Goal: Transaction & Acquisition: Register for event/course

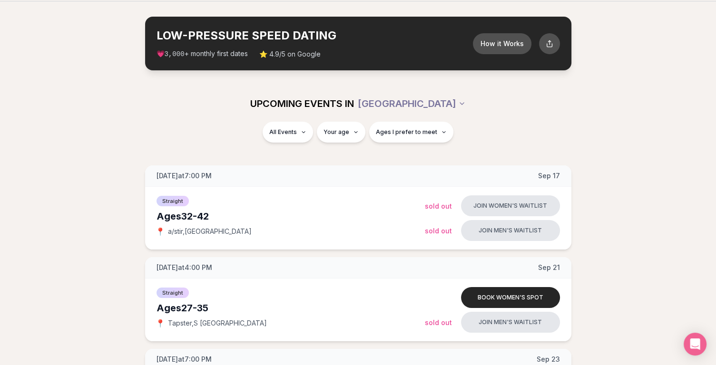
scroll to position [48, 0]
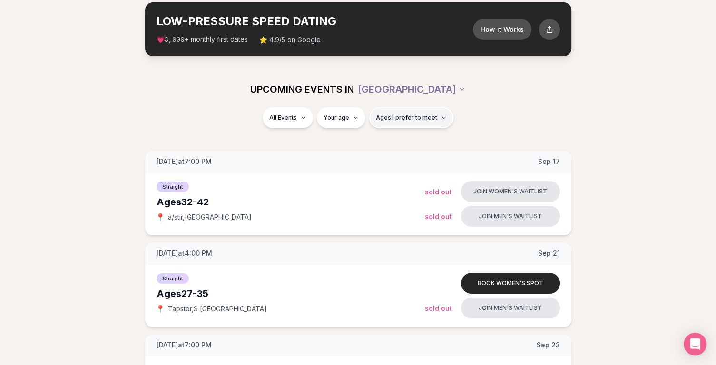
click at [393, 122] on button "Ages I prefer to meet" at bounding box center [411, 117] width 84 height 21
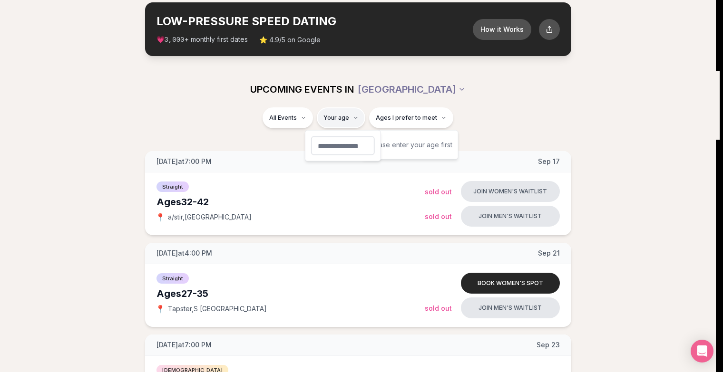
type input "**"
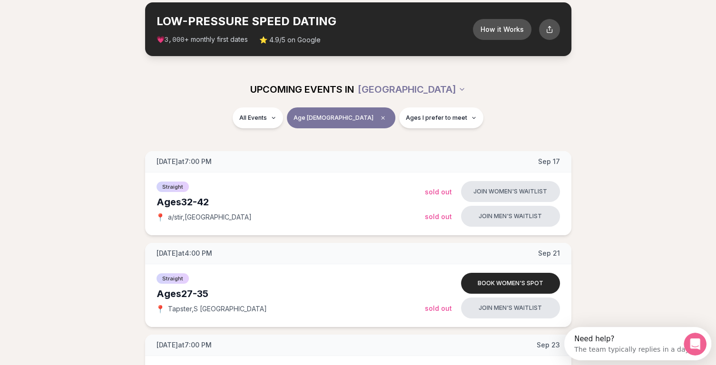
click at [262, 101] on div "UPCOMING EVENTS IN [GEOGRAPHIC_DATA]" at bounding box center [358, 89] width 548 height 36
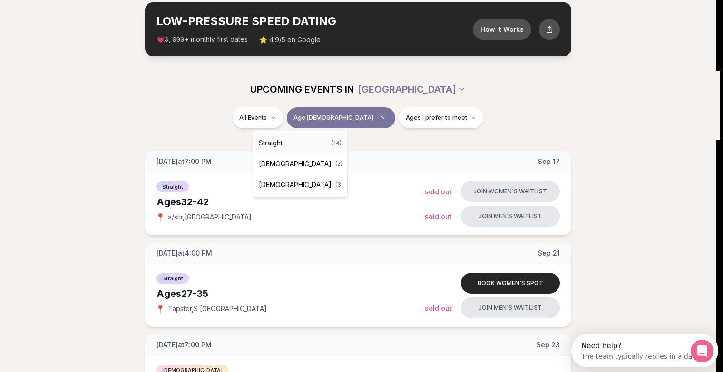
click at [278, 144] on span "Straight" at bounding box center [271, 143] width 24 height 10
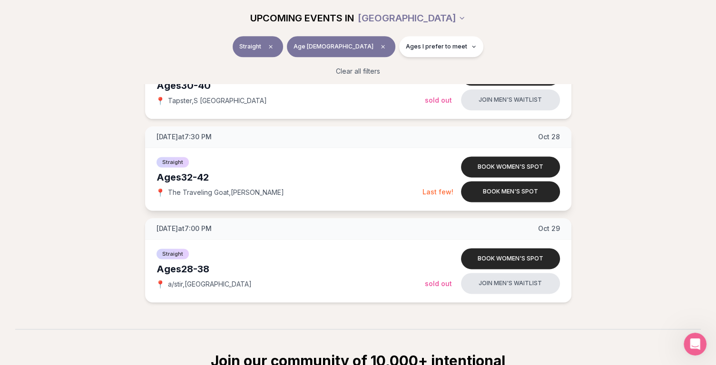
scroll to position [1141, 0]
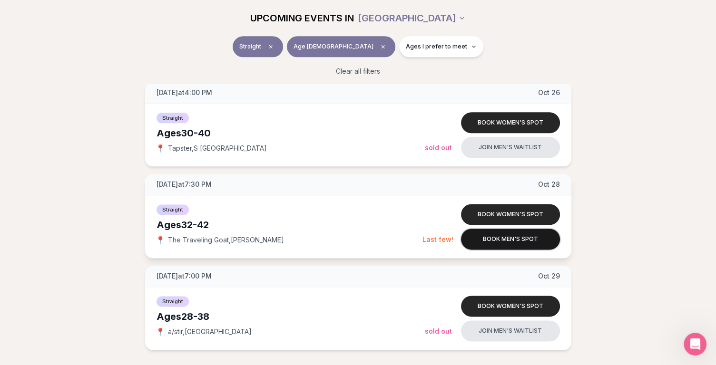
click at [525, 239] on button "Book men's spot" at bounding box center [510, 239] width 99 height 21
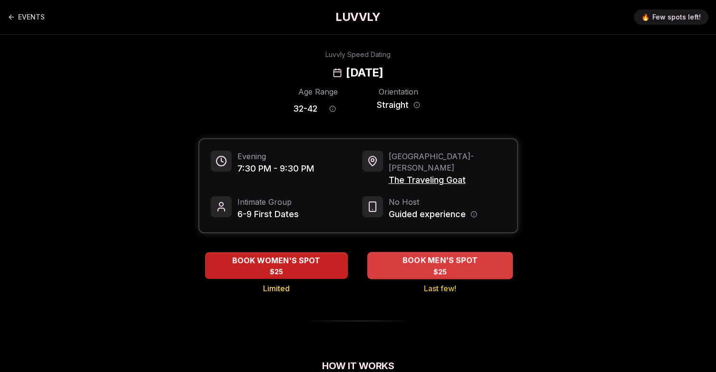
click at [431, 255] on span "BOOK MEN'S SPOT" at bounding box center [439, 260] width 79 height 11
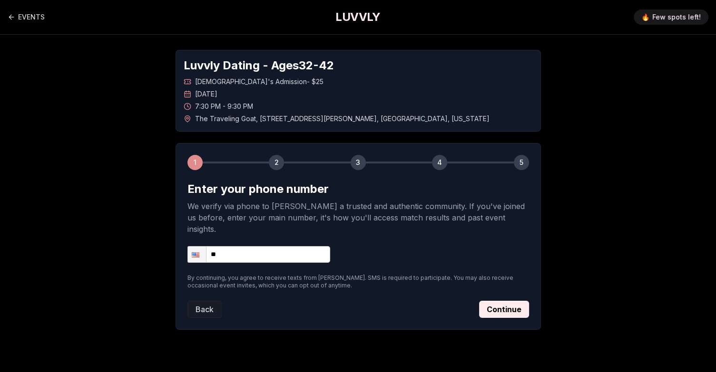
click at [280, 246] on input "**" at bounding box center [258, 254] width 143 height 17
type input "**********"
click at [495, 301] on button "Continue" at bounding box center [504, 309] width 50 height 17
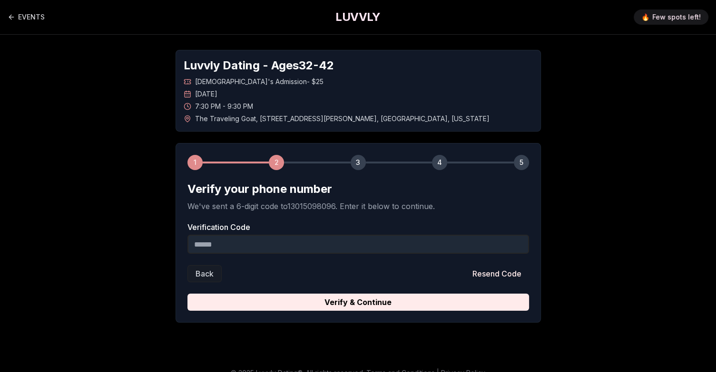
click at [338, 248] on input "Verification Code" at bounding box center [357, 244] width 341 height 19
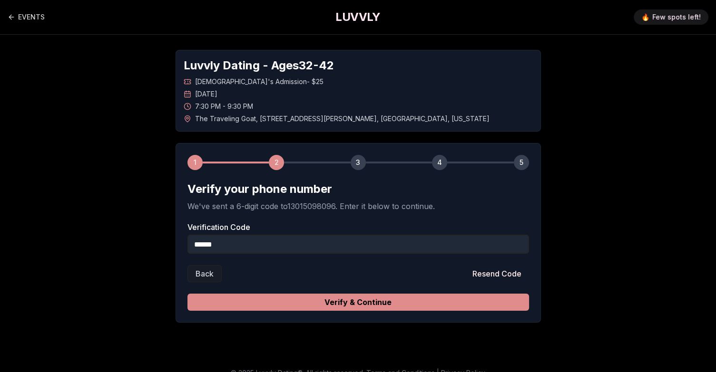
type input "******"
click at [386, 310] on button "Verify & Continue" at bounding box center [357, 302] width 341 height 17
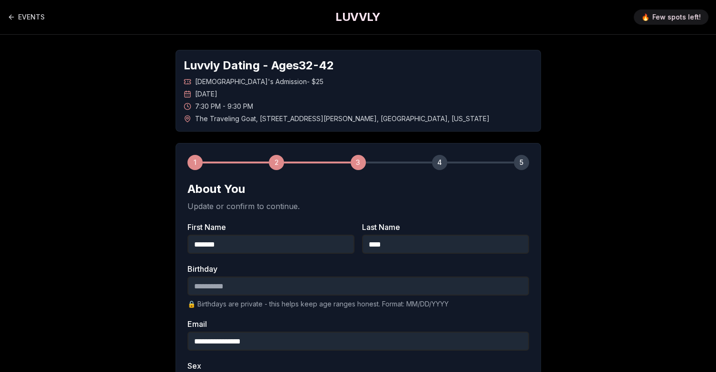
click at [369, 284] on input "Birthday" at bounding box center [357, 286] width 341 height 19
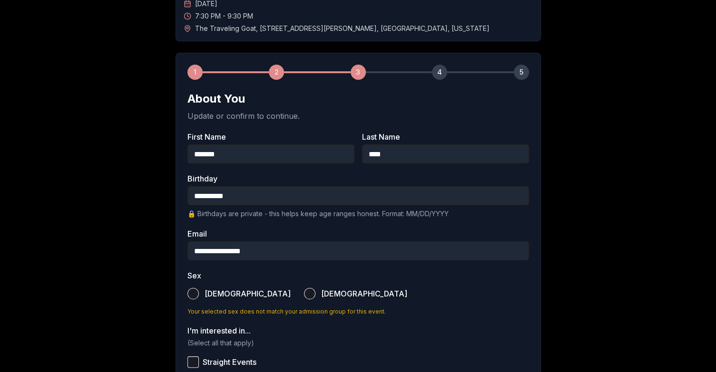
scroll to position [95, 0]
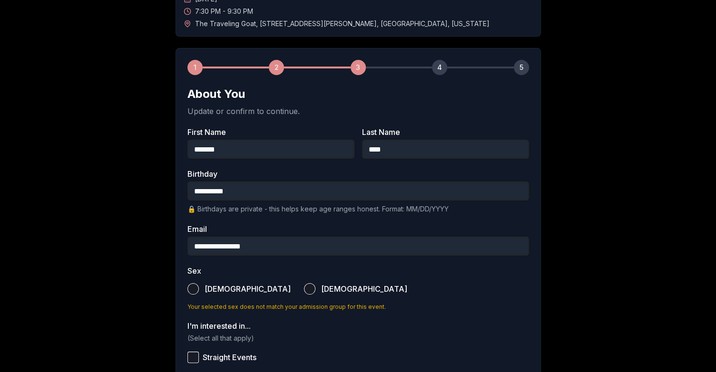
type input "**********"
click at [214, 291] on span "[DEMOGRAPHIC_DATA]" at bounding box center [247, 289] width 86 height 8
click at [199, 291] on button "[DEMOGRAPHIC_DATA]" at bounding box center [192, 288] width 11 height 11
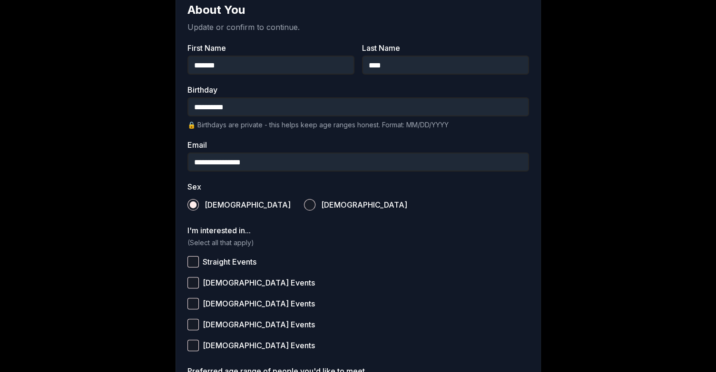
scroll to position [190, 0]
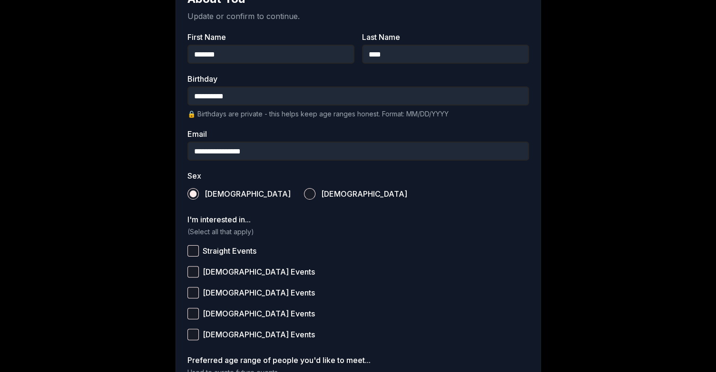
click at [233, 254] on span "Straight Events" at bounding box center [230, 251] width 54 height 8
click at [199, 254] on button "Straight Events" at bounding box center [192, 250] width 11 height 11
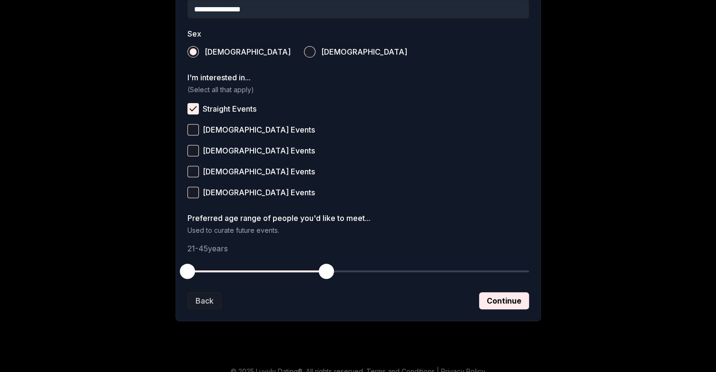
scroll to position [333, 0]
drag, startPoint x: 325, startPoint y: 270, endPoint x: 294, endPoint y: 273, distance: 31.1
click at [294, 273] on span "button" at bounding box center [297, 270] width 15 height 15
drag, startPoint x: 180, startPoint y: 272, endPoint x: 226, endPoint y: 274, distance: 45.7
click at [226, 274] on span "button" at bounding box center [227, 270] width 15 height 15
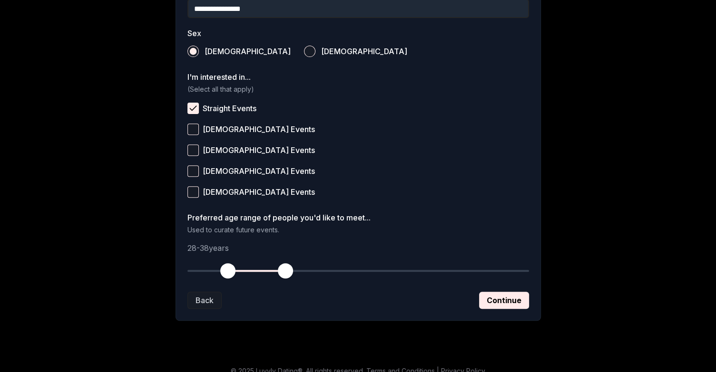
drag, startPoint x: 299, startPoint y: 272, endPoint x: 284, endPoint y: 272, distance: 14.3
click at [284, 272] on span "button" at bounding box center [285, 270] width 15 height 15
type button "on"
click at [508, 300] on button "Continue" at bounding box center [504, 300] width 50 height 17
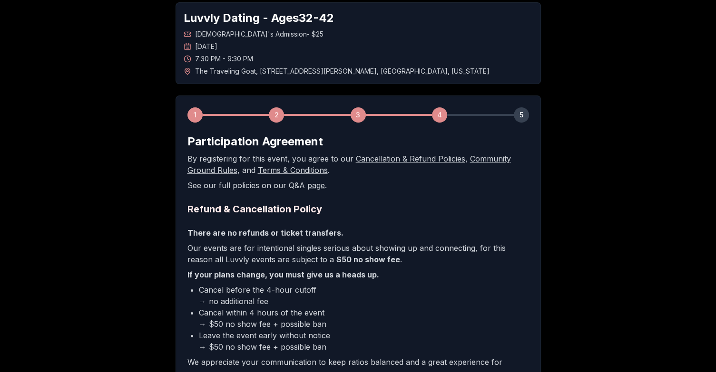
scroll to position [95, 0]
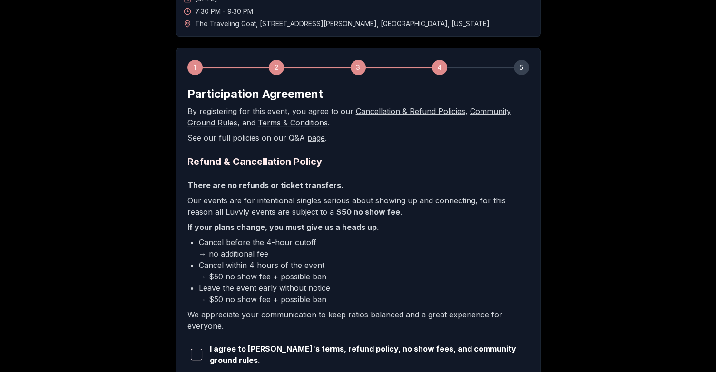
click at [266, 212] on p "Our events are for intentional singles serious about showing up and connecting,…" at bounding box center [357, 206] width 341 height 23
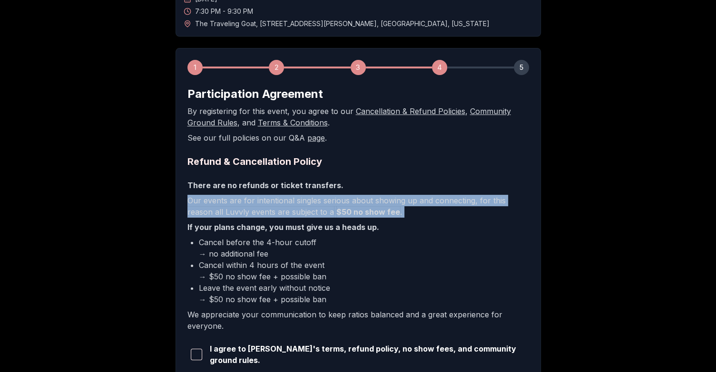
click at [266, 212] on p "Our events are for intentional singles serious about showing up and connecting,…" at bounding box center [357, 206] width 341 height 23
click at [393, 212] on p "Our events are for intentional singles serious about showing up and connecting,…" at bounding box center [357, 206] width 341 height 23
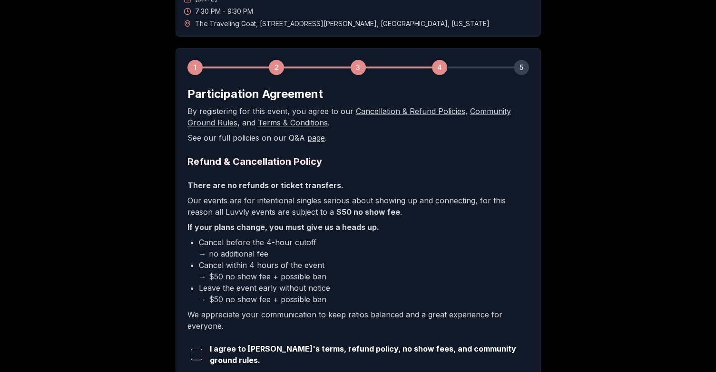
click at [270, 270] on li "Cancel within 4 hours of the event → $50 no show fee + possible ban" at bounding box center [364, 271] width 330 height 23
click at [332, 273] on li "Cancel within 4 hours of the event → $50 no show fee + possible ban" at bounding box center [364, 271] width 330 height 23
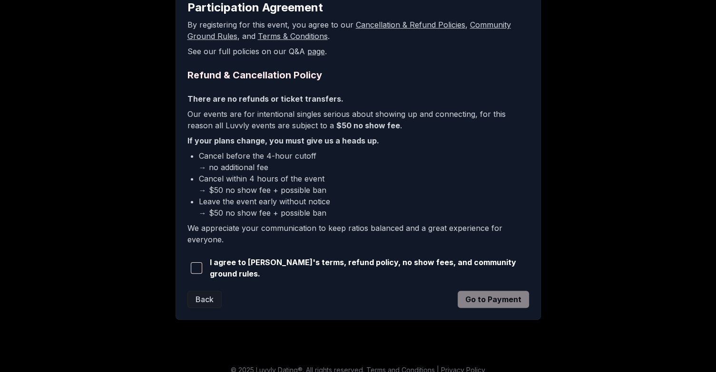
scroll to position [190, 0]
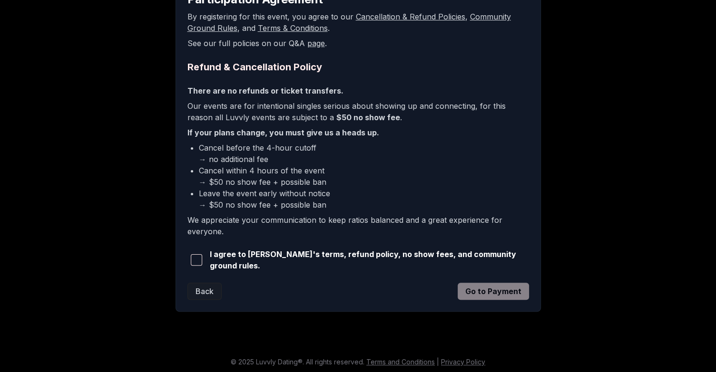
click at [196, 260] on span "button" at bounding box center [196, 259] width 11 height 11
click at [490, 286] on button "Go to Payment" at bounding box center [492, 291] width 71 height 17
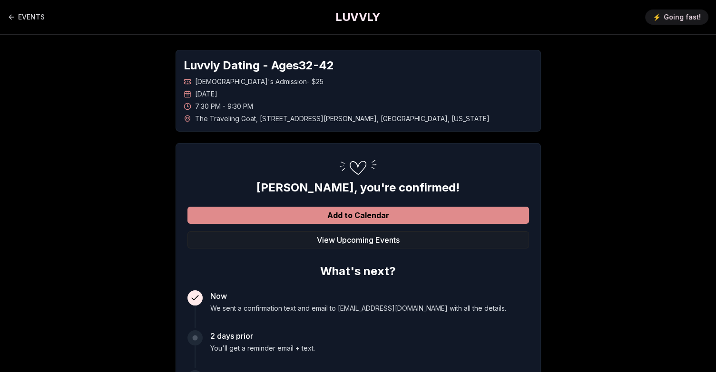
click at [383, 214] on button "Add to Calendar" at bounding box center [357, 215] width 341 height 17
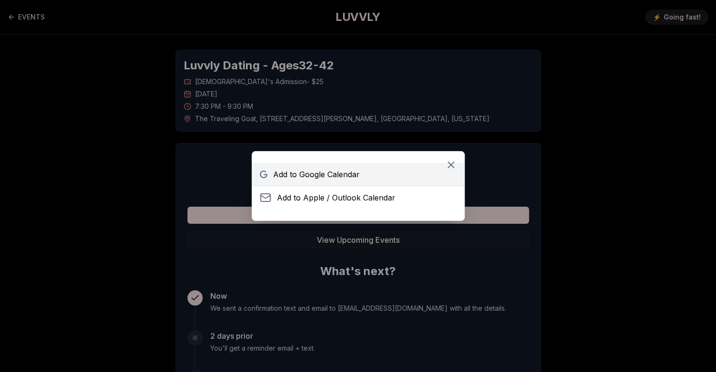
click at [330, 180] on span "Add to Google Calendar" at bounding box center [316, 174] width 87 height 11
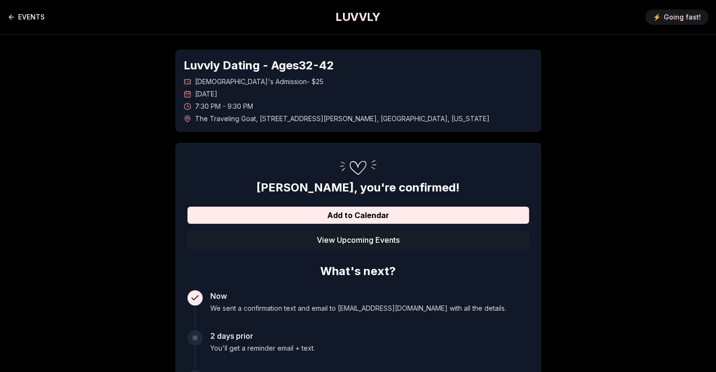
click at [12, 13] on icon "Back to events" at bounding box center [12, 17] width 8 height 8
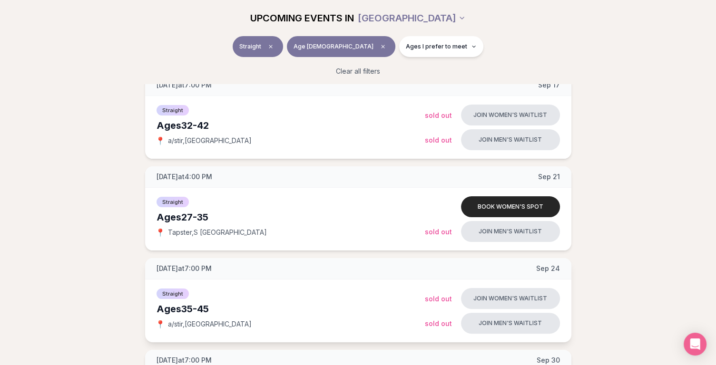
scroll to position [190, 0]
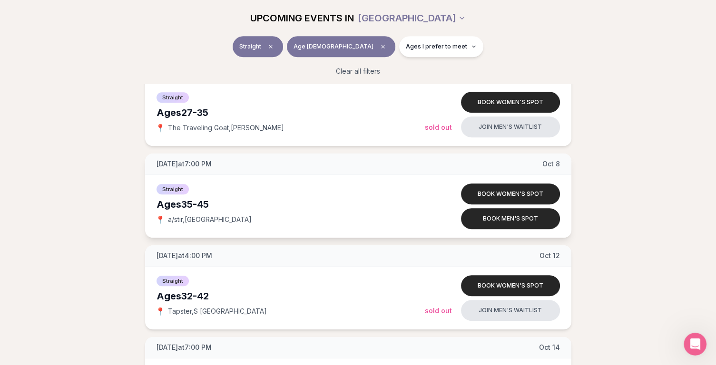
scroll to position [666, 0]
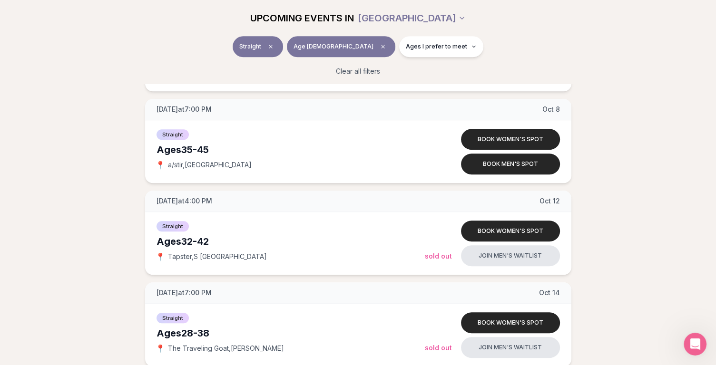
click at [620, 259] on div "[DATE] at 7:00 PM [DATE] Ages [DEMOGRAPHIC_DATA] Straight 📍 a/stir , Cap Hill J…" at bounding box center [357, 186] width 685 height 1277
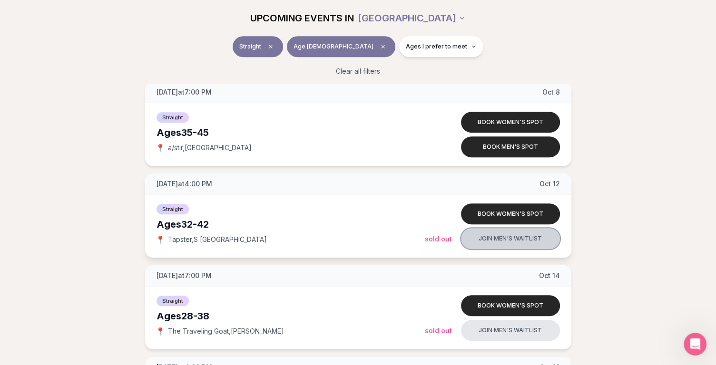
scroll to position [713, 0]
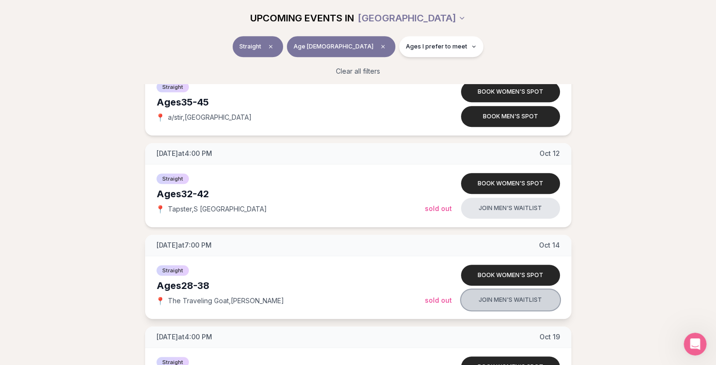
click at [507, 301] on button "Join men's waitlist" at bounding box center [510, 300] width 99 height 21
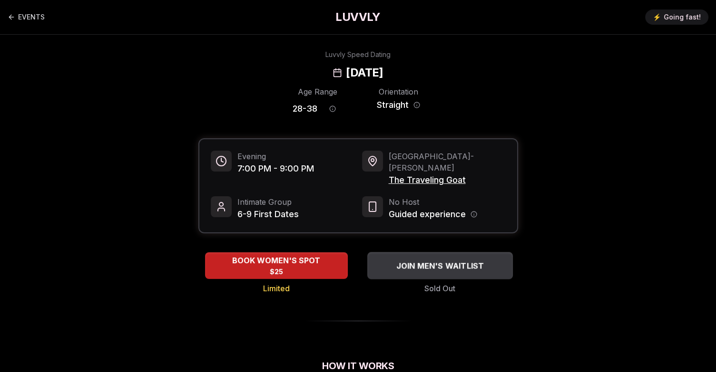
click at [441, 260] on span "JOIN MEN'S WAITLIST" at bounding box center [440, 265] width 92 height 11
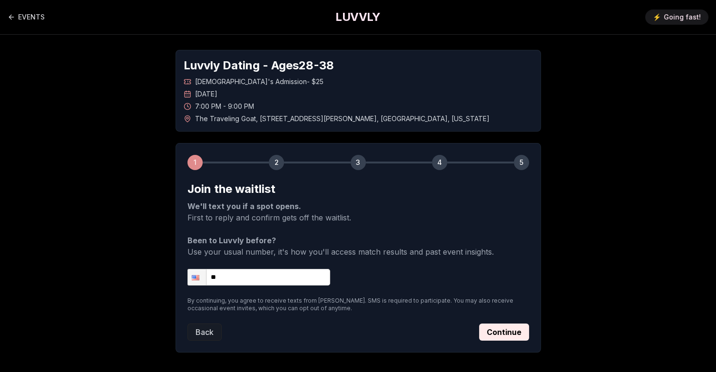
click at [309, 274] on input "**" at bounding box center [258, 277] width 143 height 17
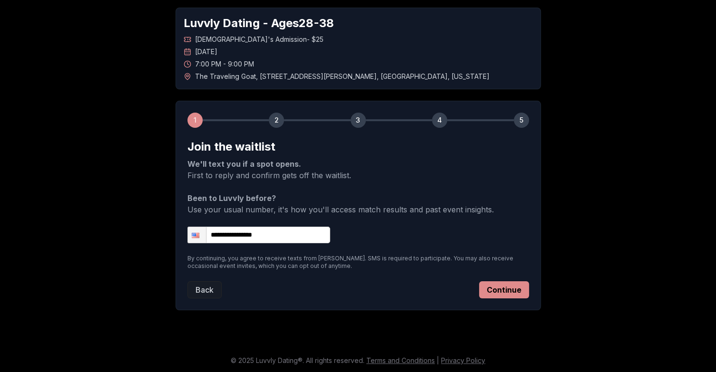
type input "**********"
click at [509, 293] on button "Continue" at bounding box center [504, 289] width 50 height 17
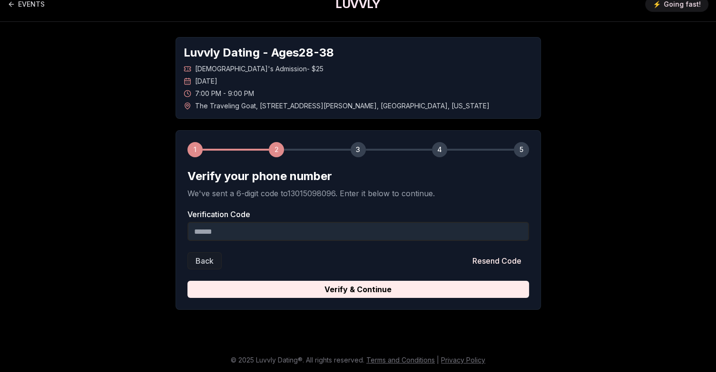
click at [330, 230] on input "Verification Code" at bounding box center [357, 231] width 341 height 19
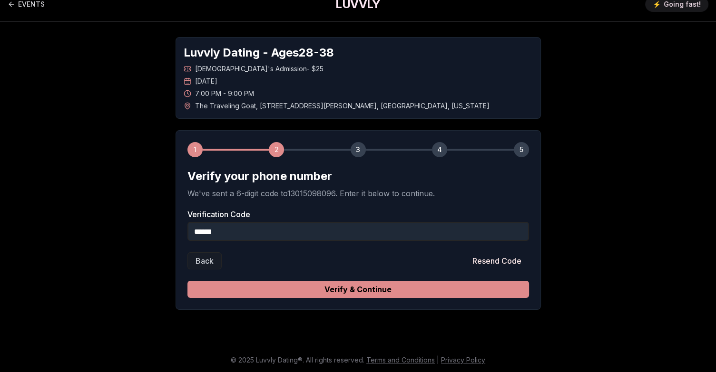
click at [438, 295] on button "Verify & Continue" at bounding box center [357, 289] width 341 height 17
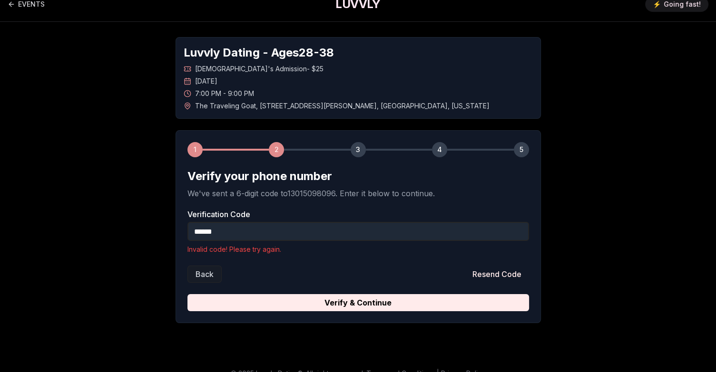
click at [330, 222] on input "******" at bounding box center [357, 231] width 341 height 19
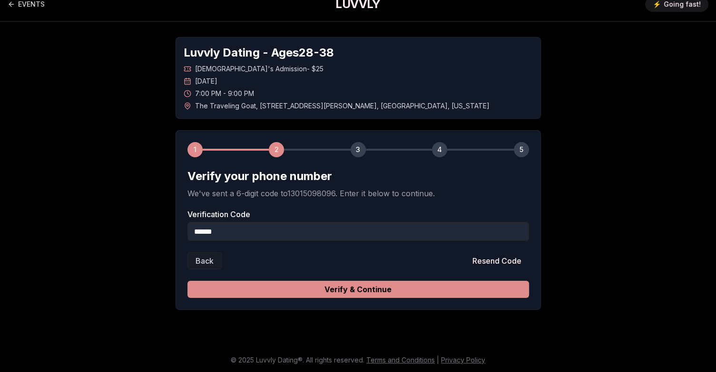
type input "******"
click at [397, 292] on button "Verify & Continue" at bounding box center [357, 289] width 341 height 17
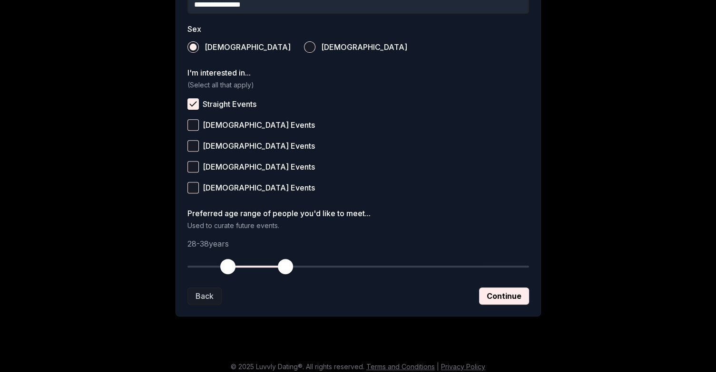
scroll to position [344, 0]
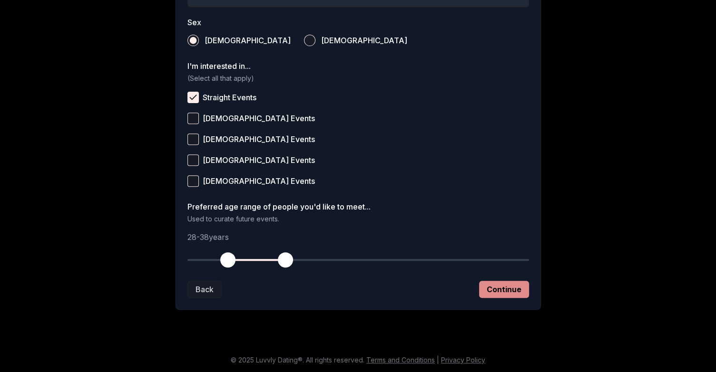
click at [505, 291] on button "Continue" at bounding box center [504, 289] width 50 height 17
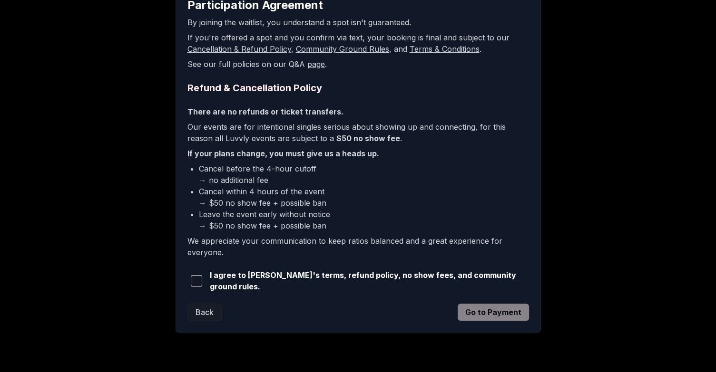
scroll to position [190, 0]
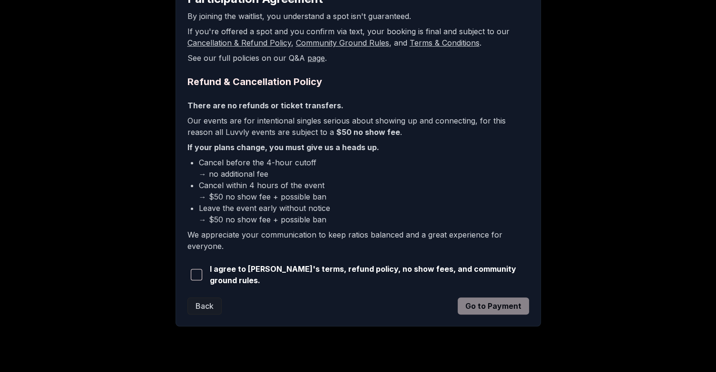
click at [198, 273] on span "button" at bounding box center [196, 274] width 11 height 11
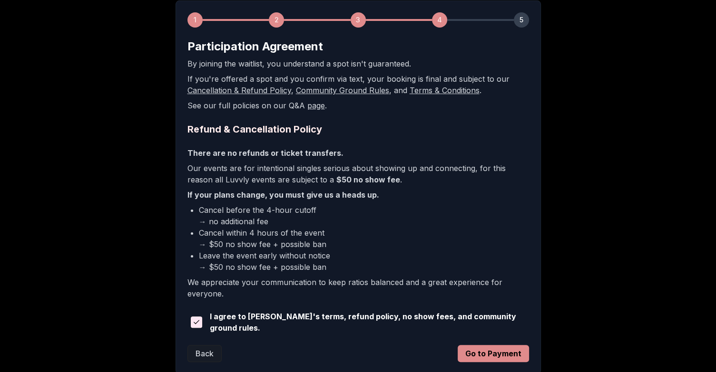
click at [502, 353] on button "Go to Payment" at bounding box center [492, 353] width 71 height 17
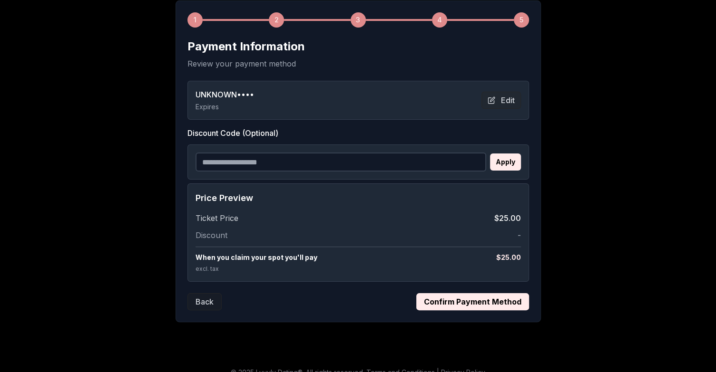
scroll to position [95, 0]
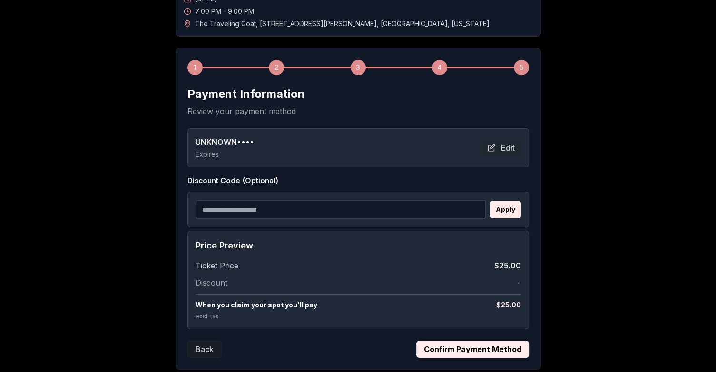
click at [479, 349] on button "Confirm Payment Method" at bounding box center [472, 349] width 113 height 17
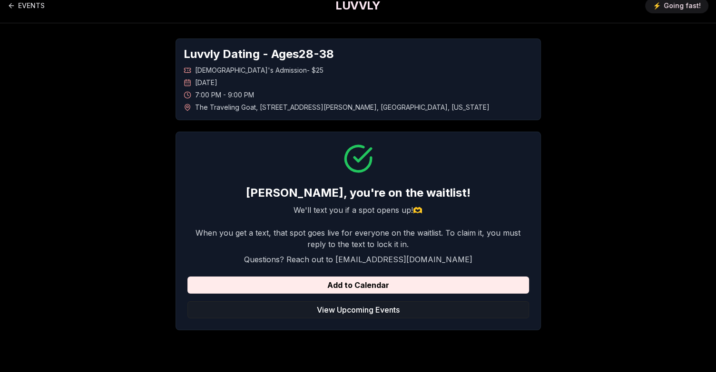
scroll to position [0, 0]
